Goal: Transaction & Acquisition: Purchase product/service

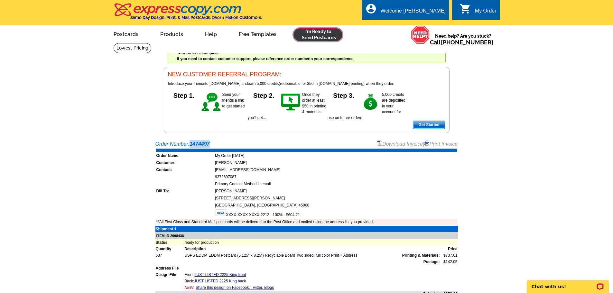
click at [322, 37] on link at bounding box center [318, 34] width 49 height 13
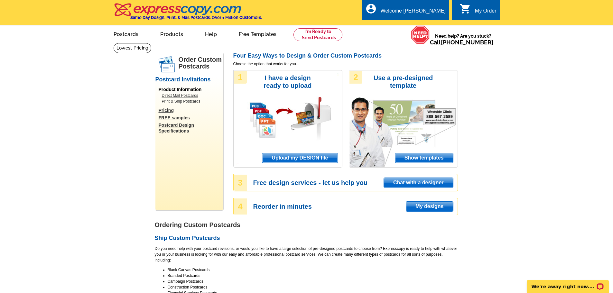
click at [309, 160] on span "Upload my DESIGN file" at bounding box center [299, 158] width 75 height 10
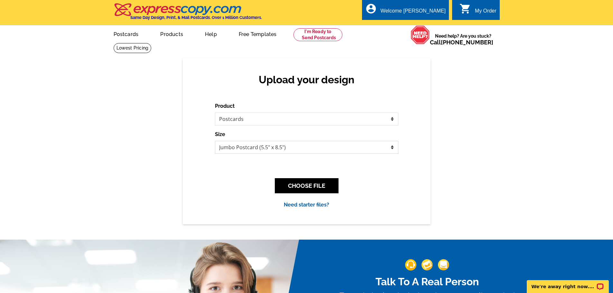
click at [324, 150] on select "Jumbo Postcard (5.5" x 8.5") Regular Postcard (4.25" x 5.6") Panoramic Postcard…" at bounding box center [307, 147] width 184 height 13
select select "14"
click at [215, 141] on select "Jumbo Postcard (5.5" x 8.5") Regular Postcard (4.25" x 5.6") Panoramic Postcard…" at bounding box center [307, 147] width 184 height 13
click at [297, 186] on button "CHOOSE FILE" at bounding box center [307, 185] width 64 height 15
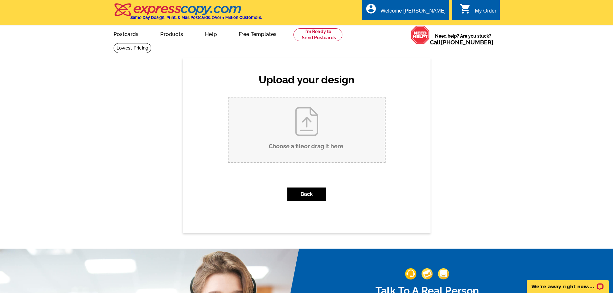
click at [309, 141] on input "Choose a file or drag it here ." at bounding box center [307, 130] width 157 height 65
type input "C:\fakepath\JUST LISTED 4491 Michaels Front.pdf"
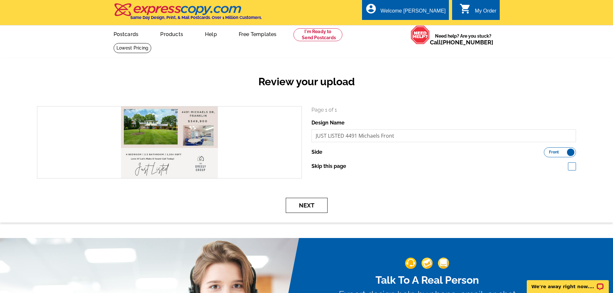
click at [311, 205] on button "Next" at bounding box center [307, 205] width 42 height 15
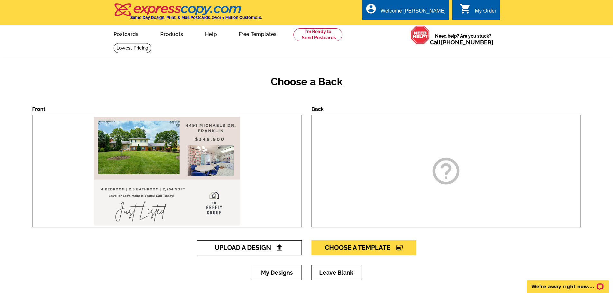
click at [261, 247] on span "Upload A Design" at bounding box center [249, 248] width 69 height 8
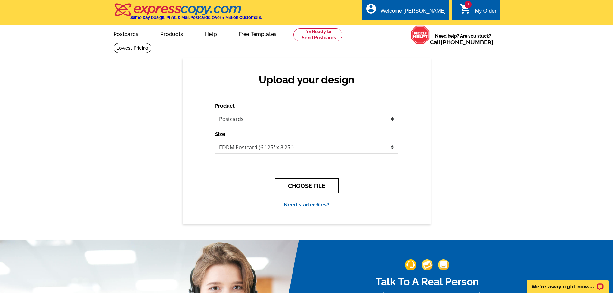
click at [306, 185] on button "CHOOSE FILE" at bounding box center [307, 185] width 64 height 15
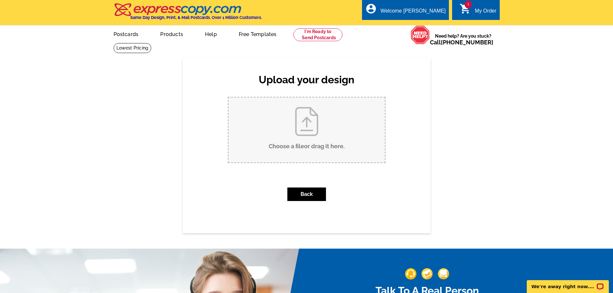
click at [307, 143] on input "Choose a file or drag it here ." at bounding box center [307, 130] width 157 height 65
type input "C:\fakepath\JUST LISTED 4491 Michaels Back.pdf"
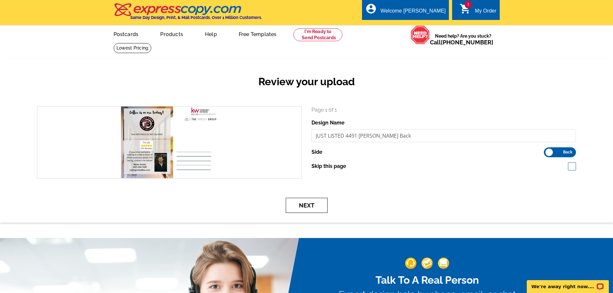
click at [310, 206] on button "Next" at bounding box center [307, 205] width 42 height 15
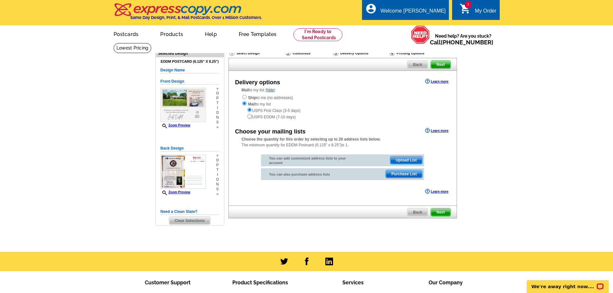
click at [249, 118] on input "radio" at bounding box center [250, 116] width 4 height 4
radio input "true"
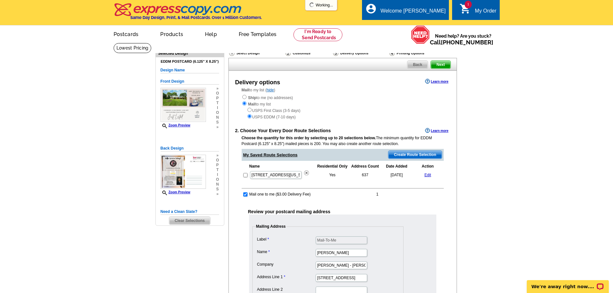
click at [245, 197] on td at bounding box center [245, 194] width 6 height 6
click at [245, 195] on input "checkbox" at bounding box center [245, 195] width 4 height 4
checkbox input "false"
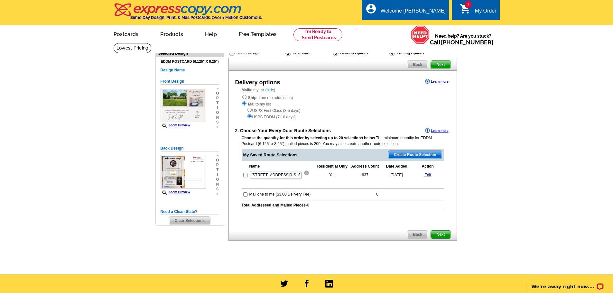
click at [305, 174] on img at bounding box center [306, 173] width 5 height 5
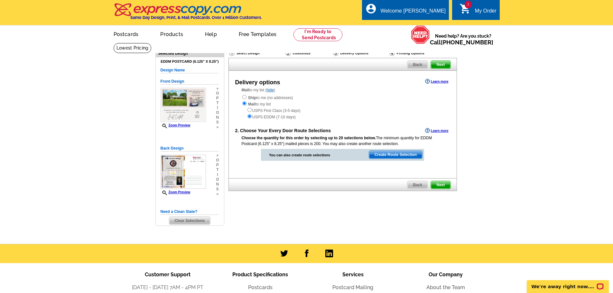
click at [382, 153] on span "Create Route Selection" at bounding box center [395, 155] width 53 height 8
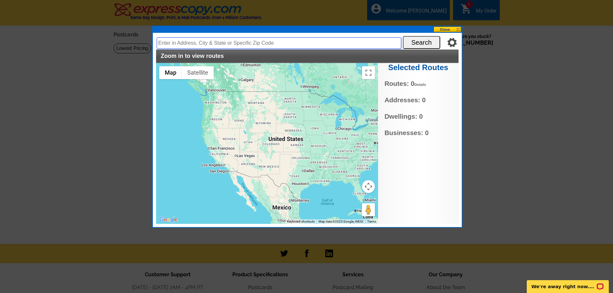
click at [288, 45] on input "text" at bounding box center [279, 43] width 245 height 12
type input "4491 michaels dr franklin ohio"
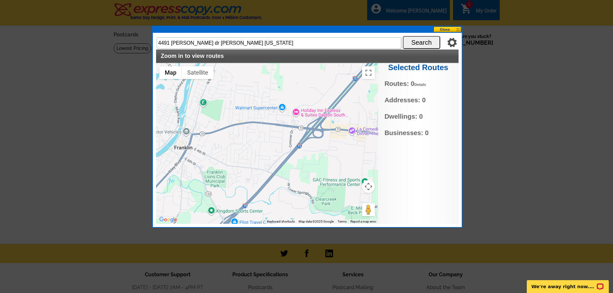
click at [417, 41] on button "Search" at bounding box center [421, 42] width 37 height 13
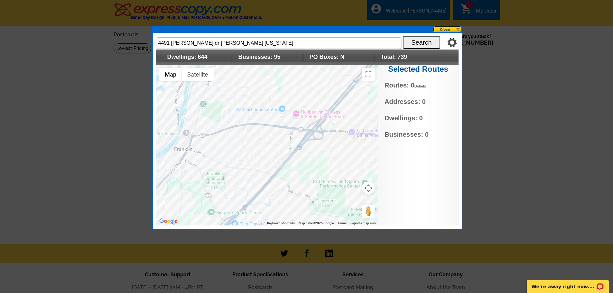
click at [281, 147] on div at bounding box center [267, 145] width 222 height 161
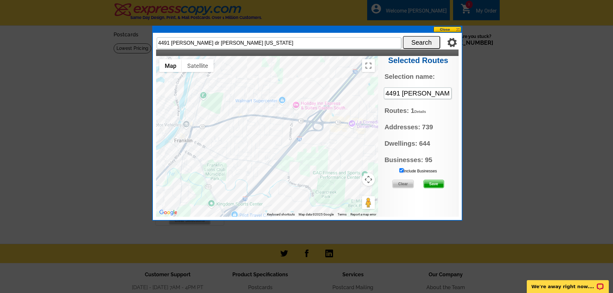
click at [401, 170] on input "Include Businesses" at bounding box center [402, 170] width 4 height 4
click at [435, 182] on span "Save" at bounding box center [434, 184] width 20 height 8
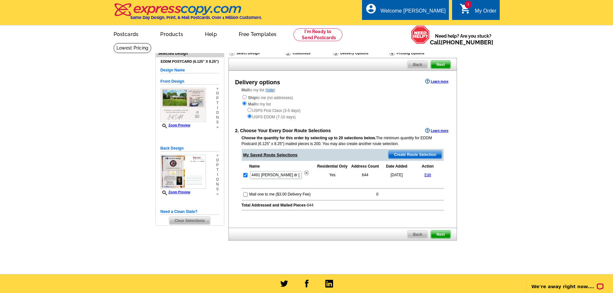
click at [441, 237] on span "Next" at bounding box center [440, 235] width 19 height 8
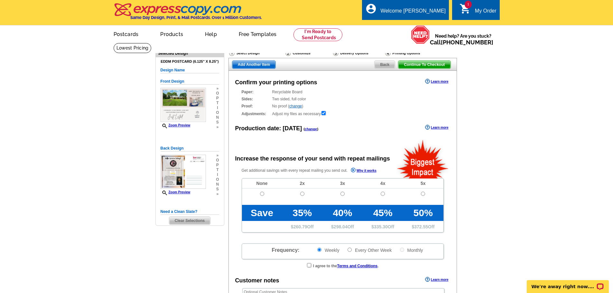
radio input "false"
click at [263, 196] on input "radio" at bounding box center [262, 194] width 4 height 4
radio input "true"
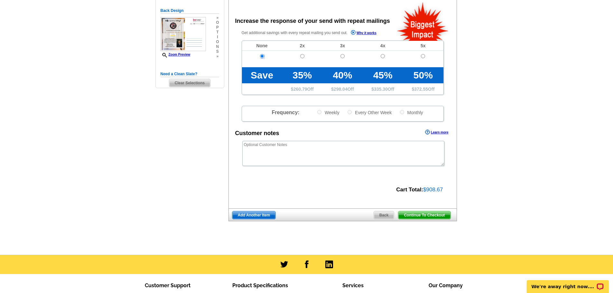
scroll to position [139, 0]
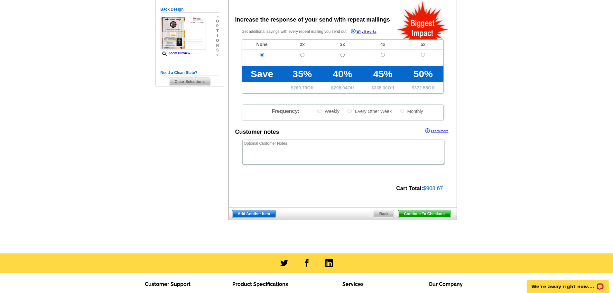
click at [422, 215] on span "Continue To Checkout" at bounding box center [425, 214] width 52 height 8
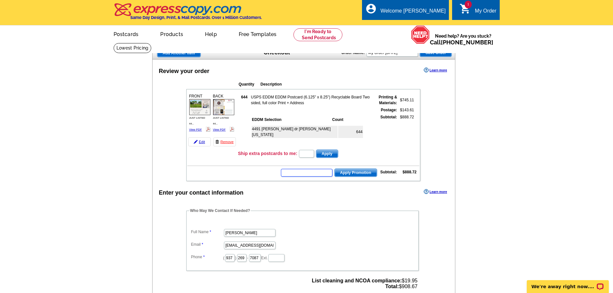
click at [296, 174] on input "text" at bounding box center [307, 173] width 52 height 8
type input "hurry40"
click at [354, 174] on span "Apply Promotion" at bounding box center [356, 173] width 42 height 8
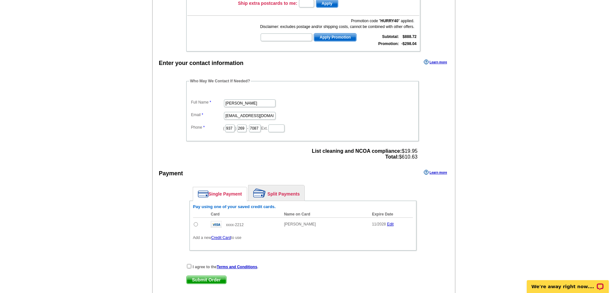
scroll to position [150, 0]
click at [188, 269] on input "checkbox" at bounding box center [189, 267] width 4 height 4
checkbox input "true"
click at [194, 225] on input "radio" at bounding box center [196, 225] width 4 height 4
radio input "true"
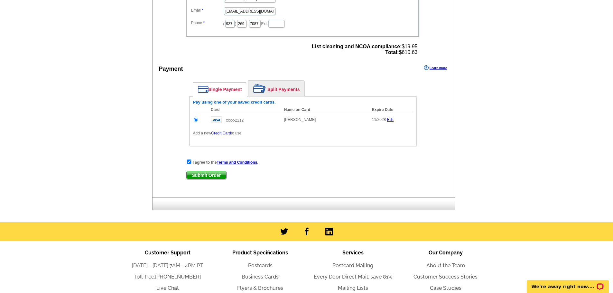
scroll to position [256, 0]
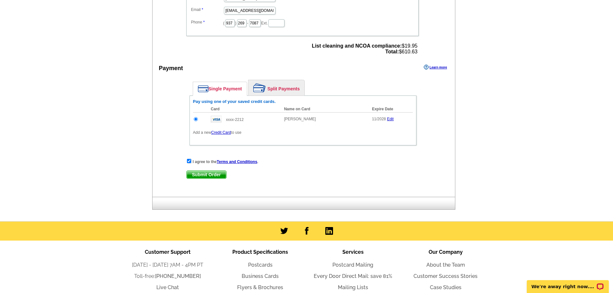
click at [197, 175] on span "Submit Order" at bounding box center [207, 175] width 40 height 8
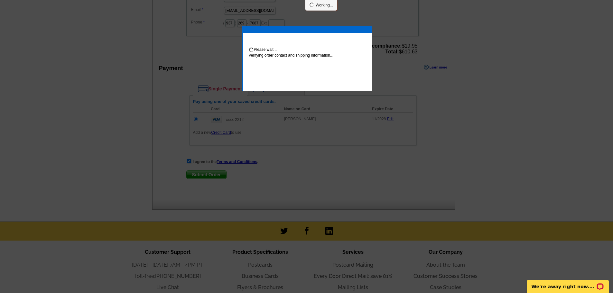
scroll to position [253, 0]
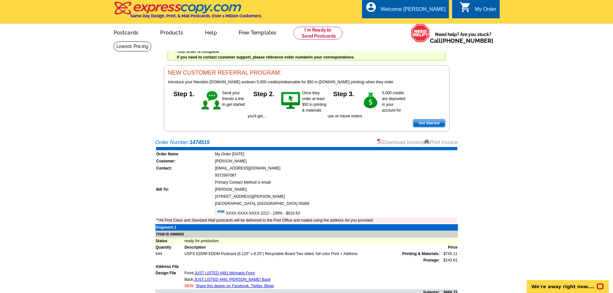
scroll to position [1, 0]
drag, startPoint x: 215, startPoint y: 143, endPoint x: 192, endPoint y: 144, distance: 23.5
click at [192, 144] on div "Order Number: 1474515 Download Invoice | Print Invoice" at bounding box center [307, 143] width 303 height 8
copy strong "1474515"
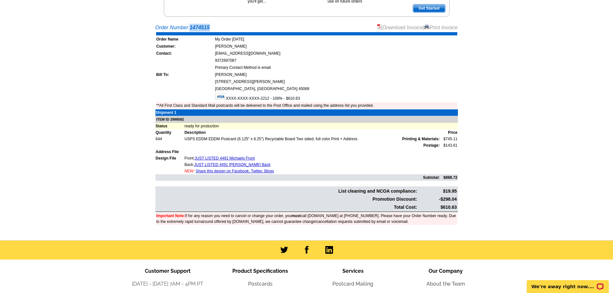
scroll to position [0, 0]
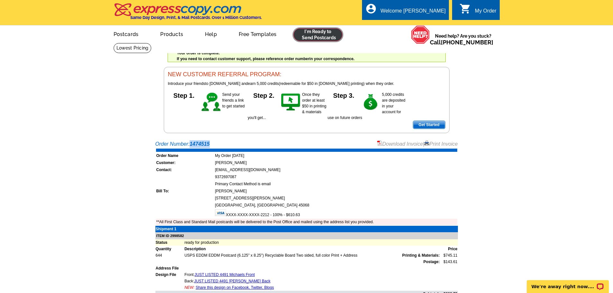
click at [312, 37] on link at bounding box center [318, 34] width 49 height 13
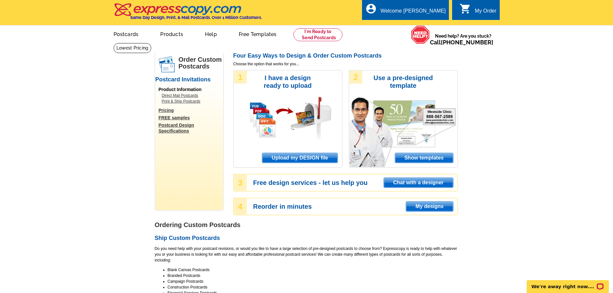
click at [294, 159] on span "Upload my DESIGN file" at bounding box center [299, 158] width 75 height 10
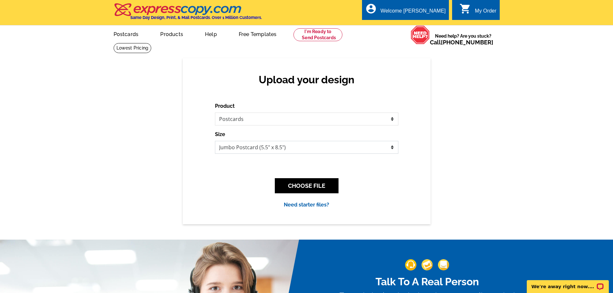
click at [288, 152] on select "Jumbo Postcard (5.5" x 8.5") Regular Postcard (4.25" x 5.6") Panoramic Postcard…" at bounding box center [307, 147] width 184 height 13
select select "14"
click at [215, 141] on select "Jumbo Postcard (5.5" x 8.5") Regular Postcard (4.25" x 5.6") Panoramic Postcard…" at bounding box center [307, 147] width 184 height 13
click at [294, 185] on button "CHOOSE FILE" at bounding box center [307, 185] width 64 height 15
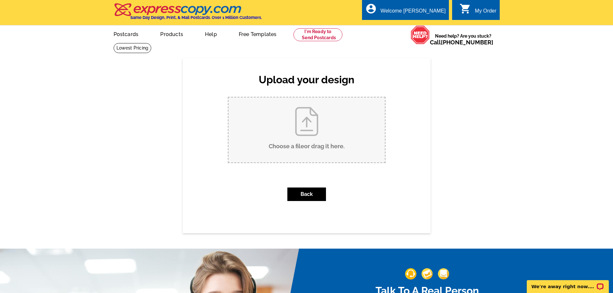
click at [296, 132] on input "Choose a file or drag it here ." at bounding box center [307, 130] width 157 height 65
type input "C:\fakepath\JUST LISTED 4960 E County Line Front.pdf"
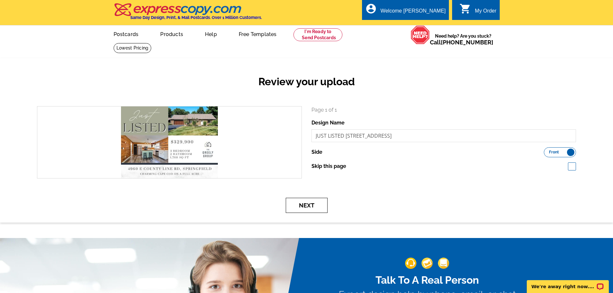
click at [308, 205] on button "Next" at bounding box center [307, 205] width 42 height 15
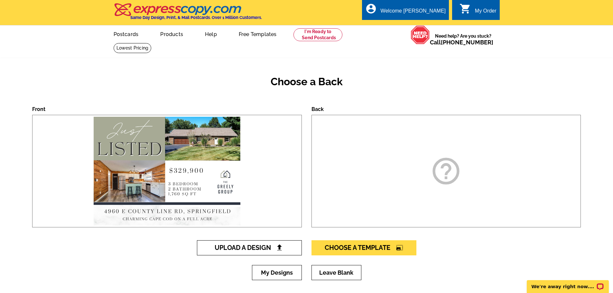
click at [259, 245] on span "Upload A Design" at bounding box center [249, 248] width 69 height 8
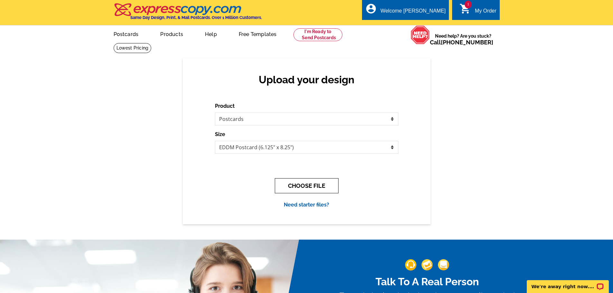
click at [318, 185] on button "CHOOSE FILE" at bounding box center [307, 185] width 64 height 15
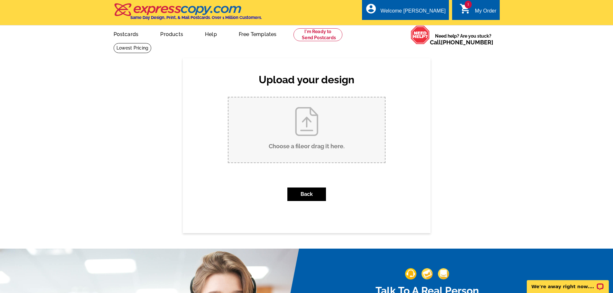
click at [319, 146] on input "Choose a file or drag it here ." at bounding box center [307, 130] width 157 height 65
type input "C:\fakepath\JUST LISTED 4960 E County Line Back.pdf"
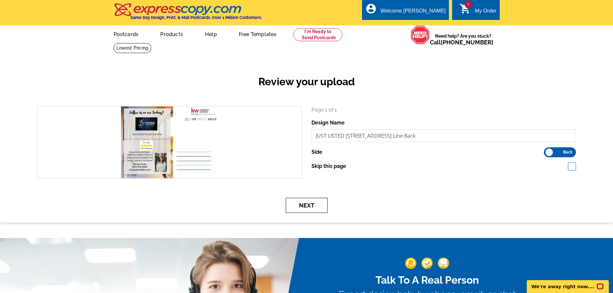
click at [308, 205] on button "Next" at bounding box center [307, 205] width 42 height 15
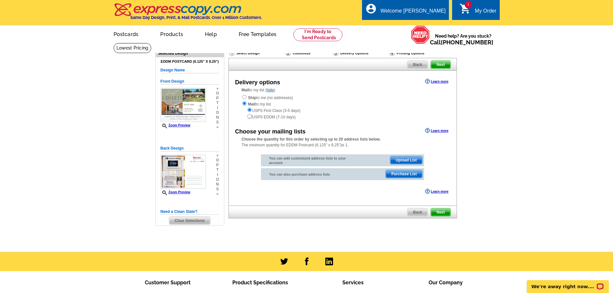
click at [250, 117] on input "radio" at bounding box center [250, 116] width 4 height 4
radio input "true"
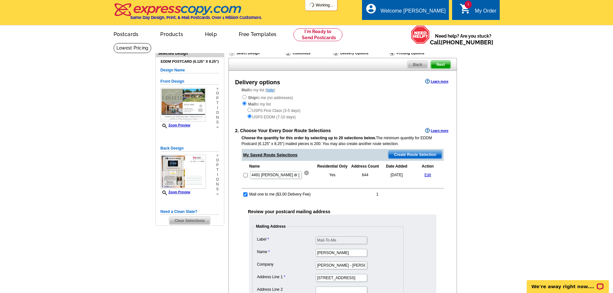
click at [304, 173] on img at bounding box center [306, 173] width 5 height 5
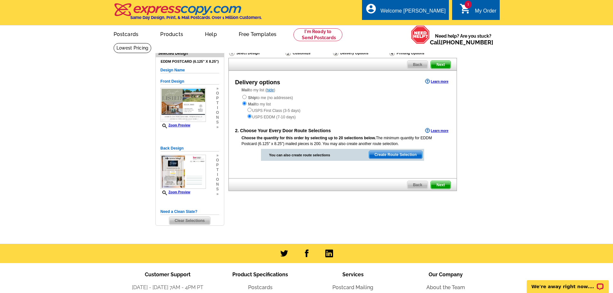
click at [404, 154] on span "Create Route Selection" at bounding box center [395, 155] width 53 height 8
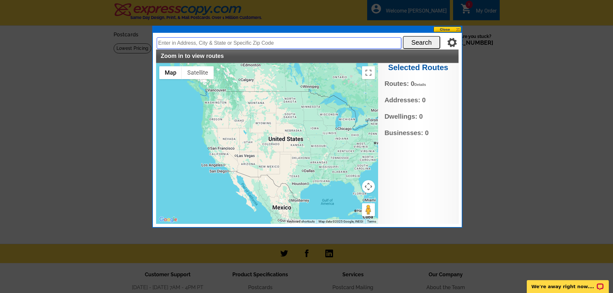
click at [290, 46] on input "text" at bounding box center [279, 43] width 245 height 12
type input "[STREET_ADDRESS]"
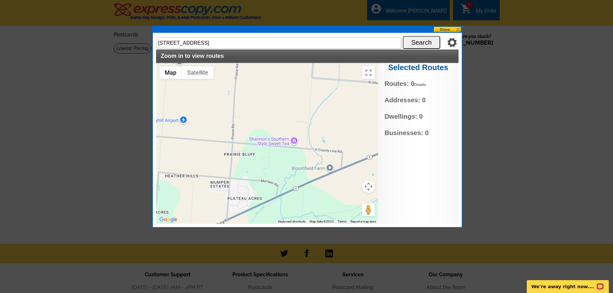
click at [414, 43] on button "Search" at bounding box center [421, 42] width 37 height 13
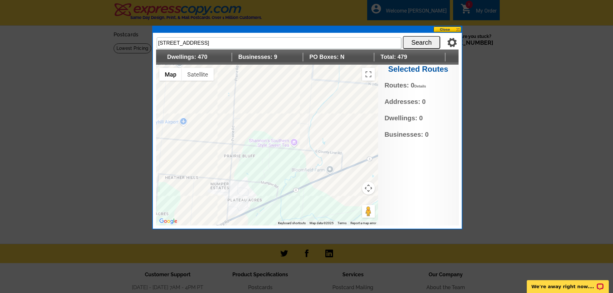
click at [263, 147] on div at bounding box center [267, 145] width 222 height 161
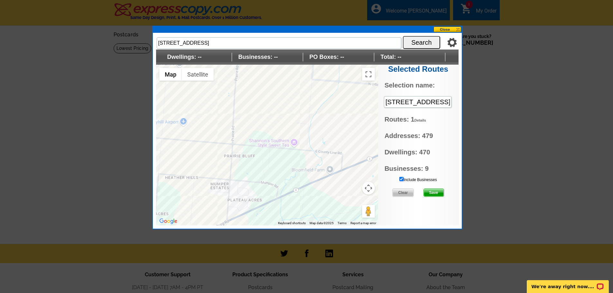
click at [402, 179] on input "Include Businesses" at bounding box center [402, 179] width 4 height 4
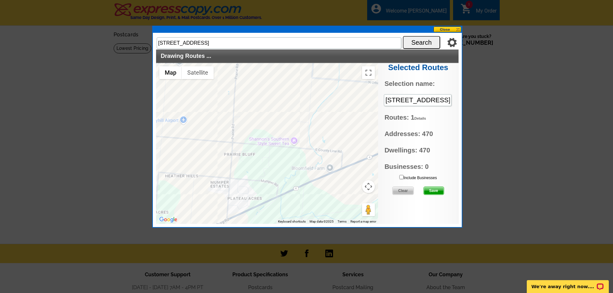
click at [431, 192] on span "Save" at bounding box center [434, 191] width 20 height 8
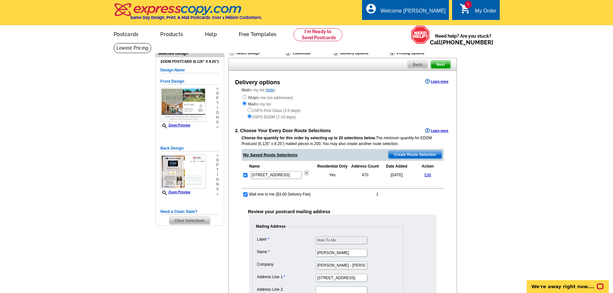
click at [245, 196] on input "checkbox" at bounding box center [245, 195] width 4 height 4
checkbox input "false"
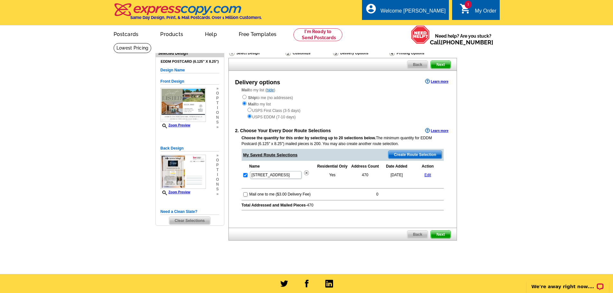
click at [440, 234] on span "Next" at bounding box center [440, 235] width 19 height 8
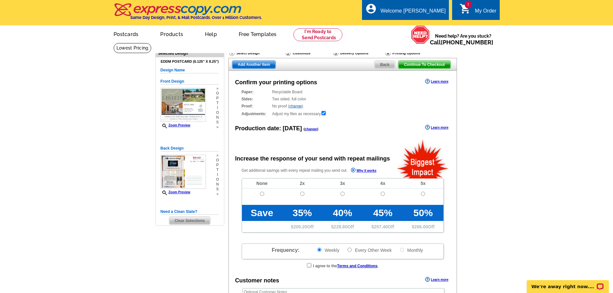
radio input "false"
click at [263, 195] on input "radio" at bounding box center [262, 194] width 4 height 4
radio input "true"
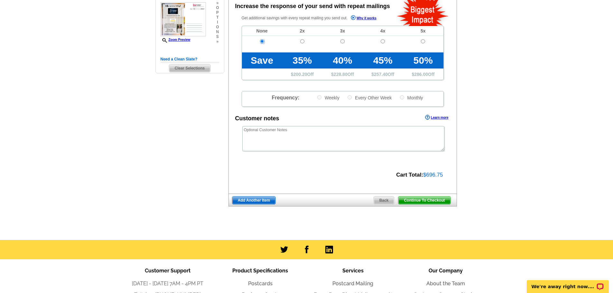
scroll to position [154, 0]
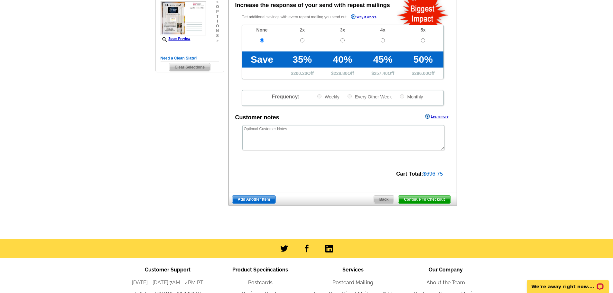
click at [424, 203] on span "Continue To Checkout" at bounding box center [425, 200] width 52 height 8
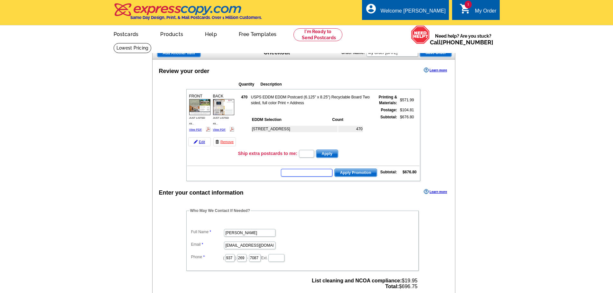
click at [305, 171] on input "text" at bounding box center [307, 173] width 52 height 8
type input "hurry40"
click at [356, 174] on span "Apply Promotion" at bounding box center [356, 173] width 42 height 8
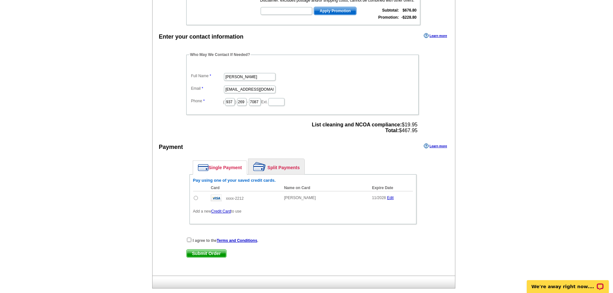
scroll to position [178, 0]
click at [196, 200] on td at bounding box center [200, 197] width 15 height 14
click at [196, 199] on input "radio" at bounding box center [196, 197] width 4 height 4
radio input "true"
click at [189, 239] on input "checkbox" at bounding box center [189, 239] width 4 height 4
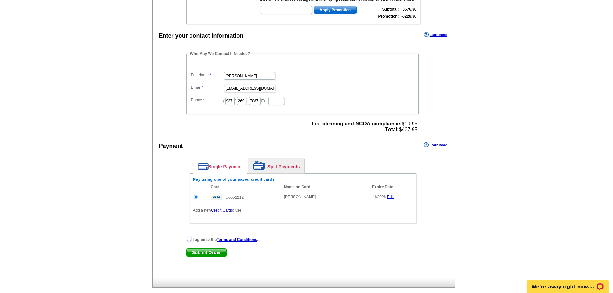
checkbox input "true"
click at [204, 253] on span "Submit Order" at bounding box center [207, 253] width 40 height 8
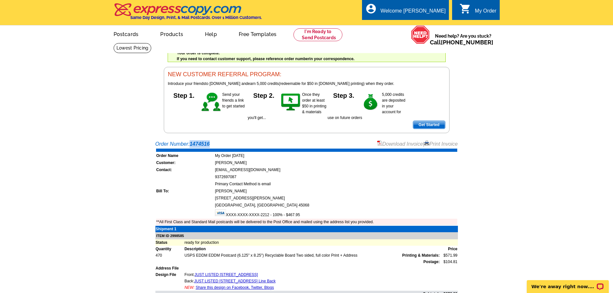
drag, startPoint x: 216, startPoint y: 144, endPoint x: 192, endPoint y: 146, distance: 23.9
click at [192, 146] on div "Order Number: 1474516 Download Invoice | Print Invoice" at bounding box center [307, 144] width 303 height 8
copy strong "1474516"
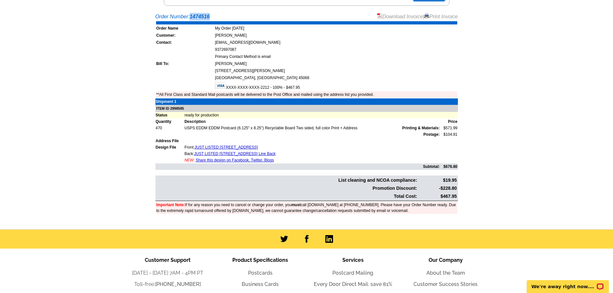
scroll to position [128, 0]
